Goal: Information Seeking & Learning: Understand process/instructions

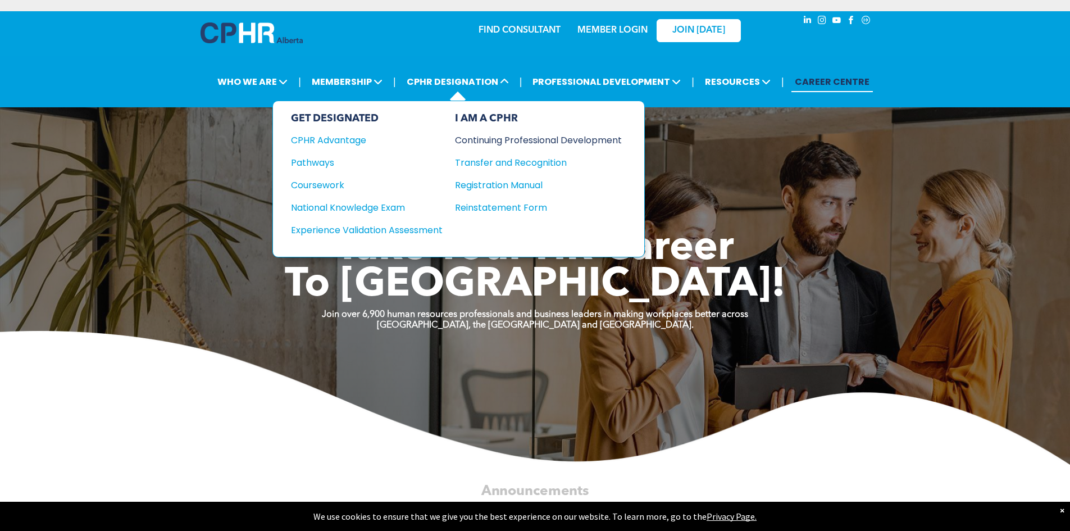
click at [502, 143] on div "Continuing Professional Development" at bounding box center [530, 140] width 150 height 14
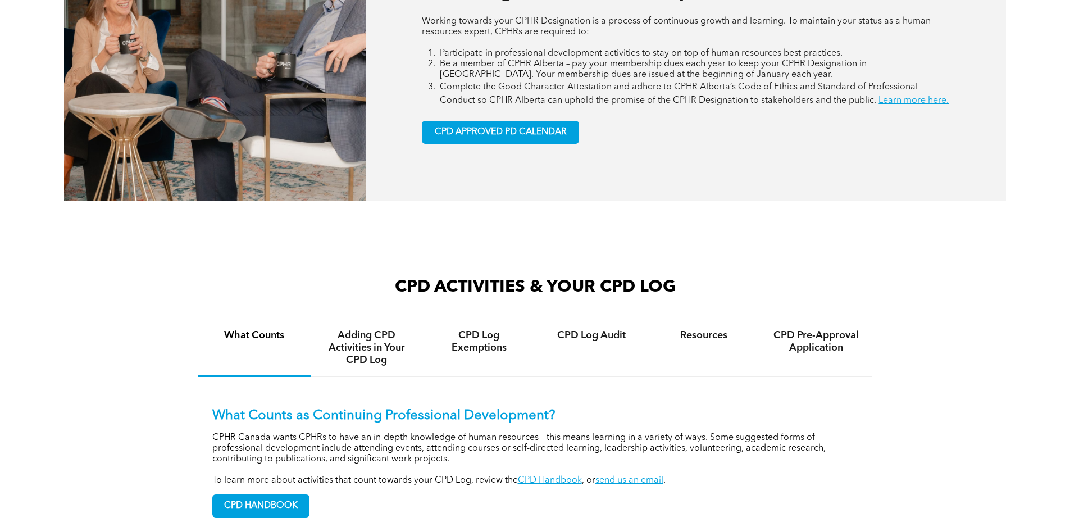
scroll to position [898, 0]
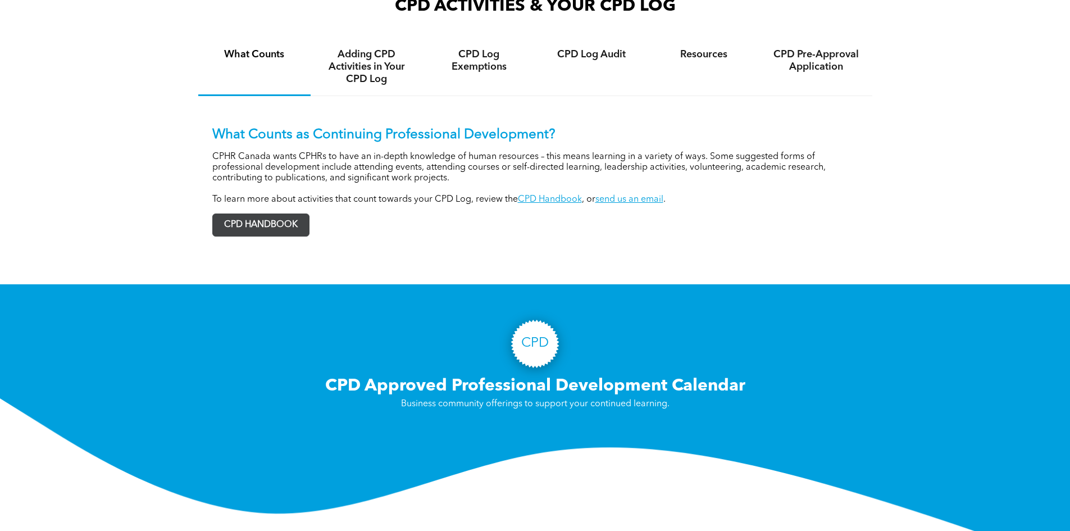
click at [241, 232] on span "CPD HANDBOOK" at bounding box center [261, 225] width 96 height 22
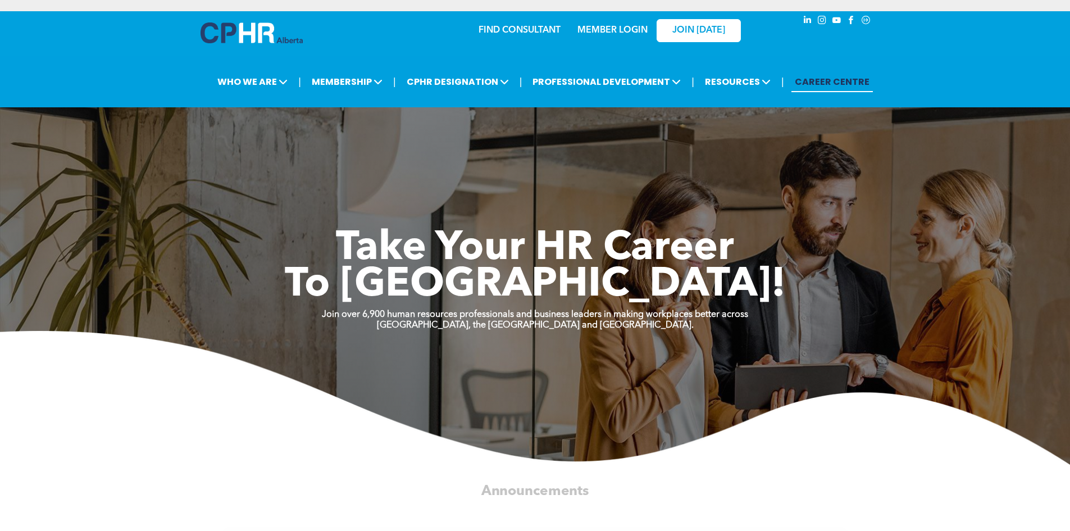
click at [622, 29] on link "MEMBER LOGIN" at bounding box center [612, 30] width 70 height 9
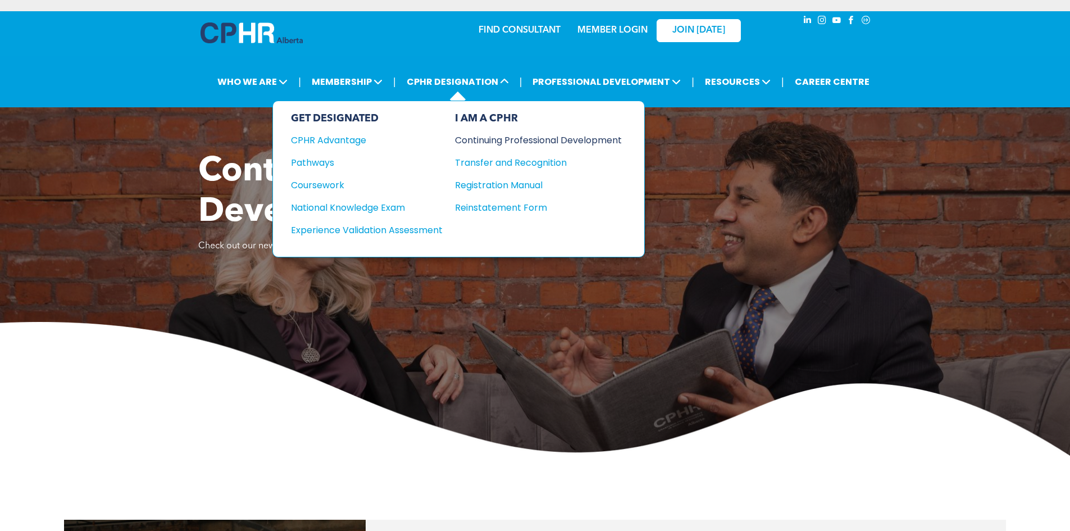
click at [506, 137] on div "Continuing Professional Development" at bounding box center [530, 140] width 150 height 14
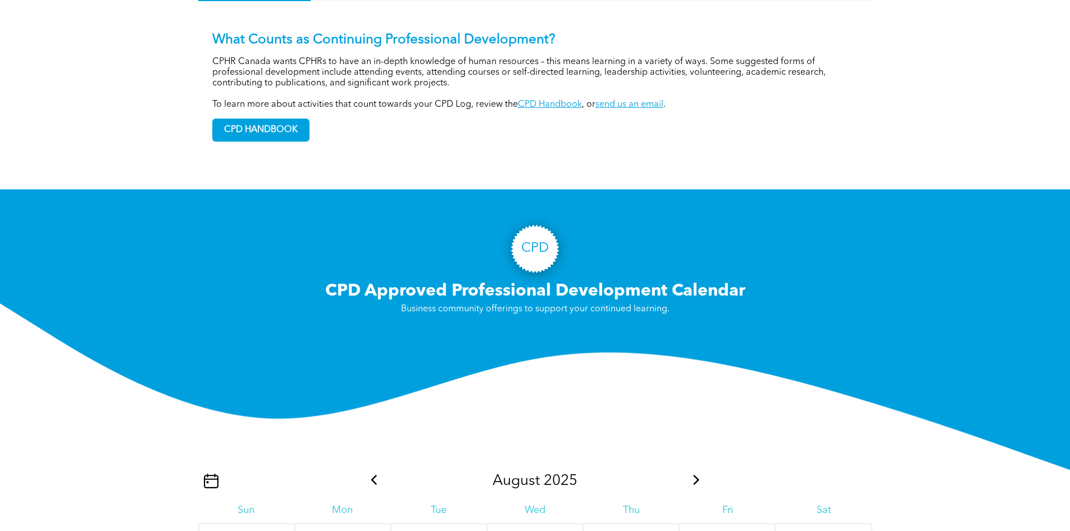
scroll to position [712, 0]
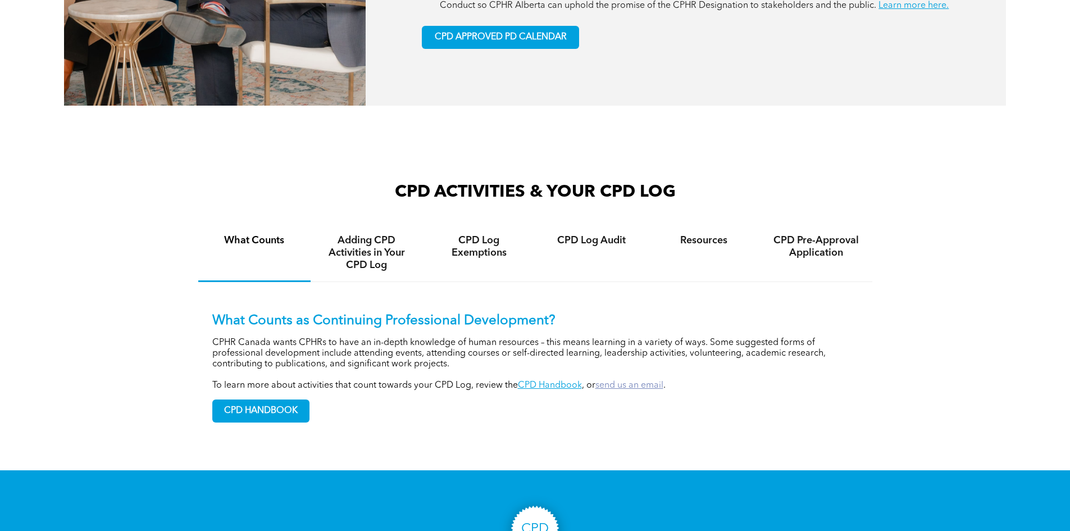
click at [616, 390] on link "send us an email" at bounding box center [629, 385] width 68 height 9
click at [286, 422] on span "CPD HANDBOOK" at bounding box center [261, 411] width 96 height 22
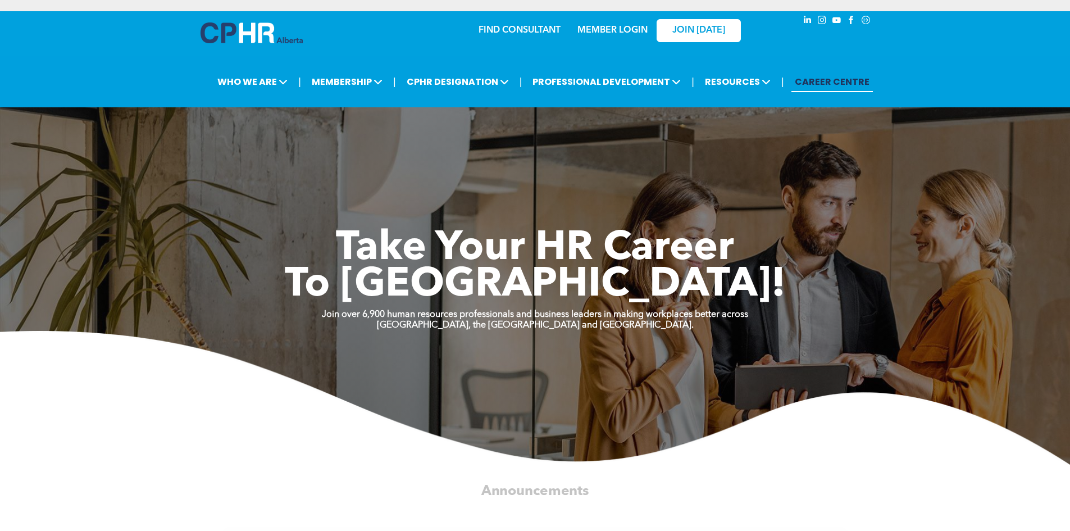
click at [609, 31] on link "MEMBER LOGIN" at bounding box center [612, 30] width 70 height 9
